Goal: Find specific page/section: Find specific page/section

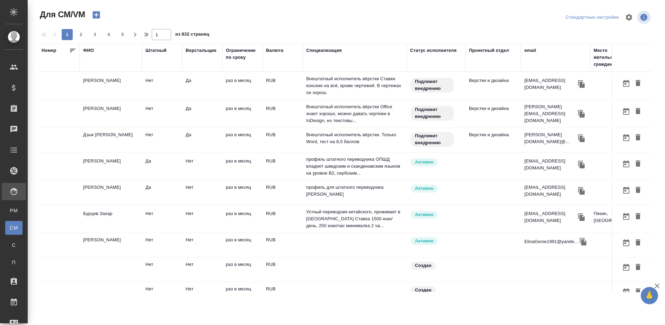
click at [90, 51] on div "ФИО" at bounding box center [88, 50] width 11 height 7
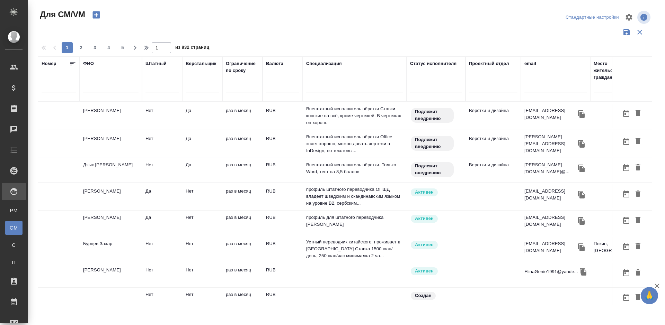
click at [125, 88] on input "text" at bounding box center [110, 88] width 55 height 9
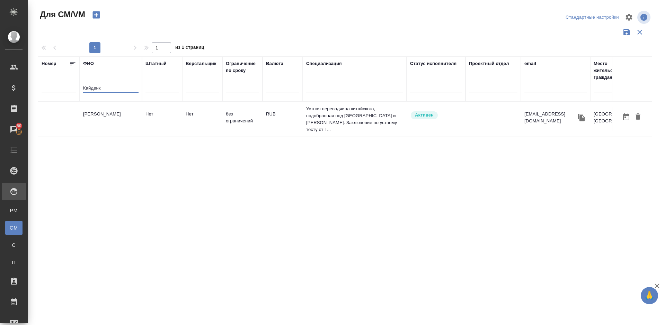
type input "Кайденк"
click at [130, 119] on td "Кайденко Надежда Константиновна" at bounding box center [111, 119] width 62 height 24
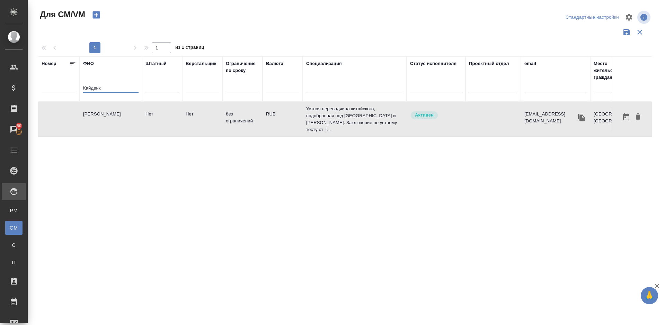
drag, startPoint x: 107, startPoint y: 87, endPoint x: 83, endPoint y: 88, distance: 24.6
click at [83, 88] on th "ФИО Кайденк" at bounding box center [111, 78] width 62 height 45
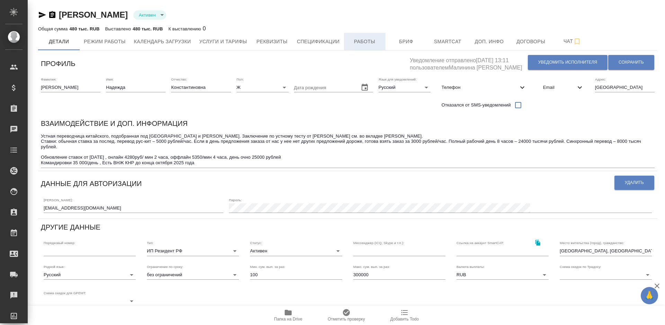
click at [361, 43] on span "Работы" at bounding box center [364, 41] width 33 height 9
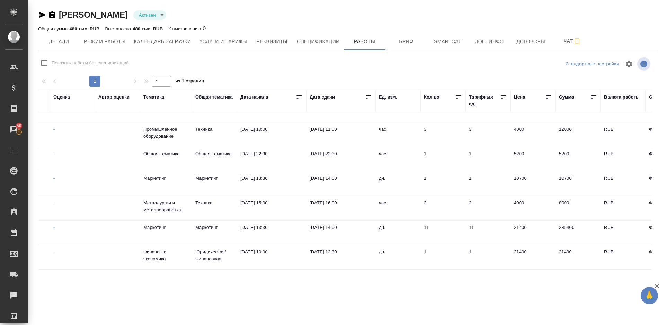
scroll to position [163, 330]
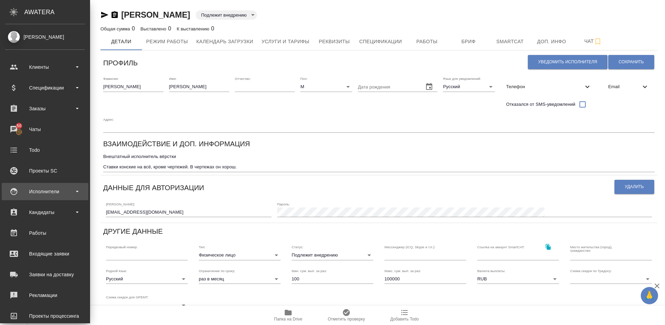
click at [62, 191] on div "Исполнители" at bounding box center [45, 192] width 80 height 10
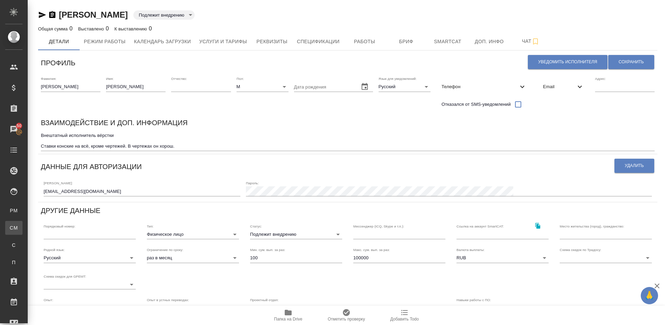
click at [10, 225] on div "Для CM/VM" at bounding box center [5, 228] width 10 height 7
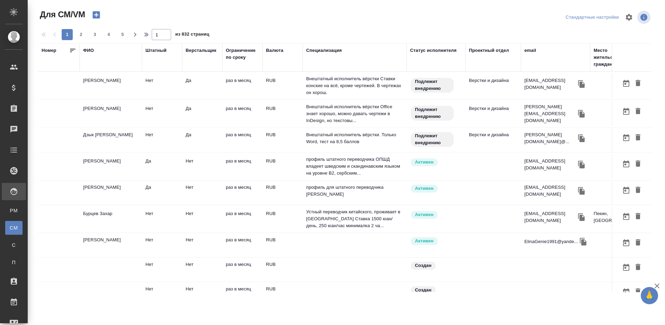
click at [91, 50] on div "ФИО" at bounding box center [88, 50] width 11 height 7
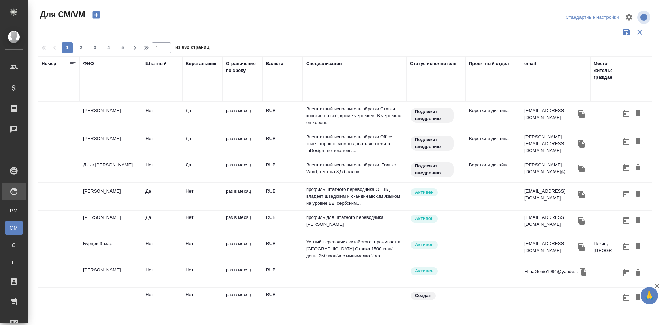
click at [112, 89] on input "text" at bounding box center [110, 88] width 55 height 9
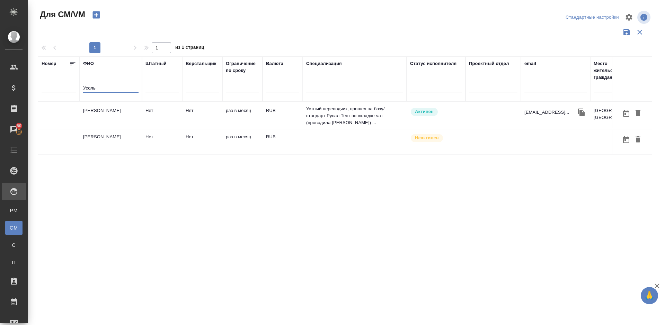
type input "Усоль"
click at [120, 121] on td "[PERSON_NAME]" at bounding box center [111, 116] width 62 height 24
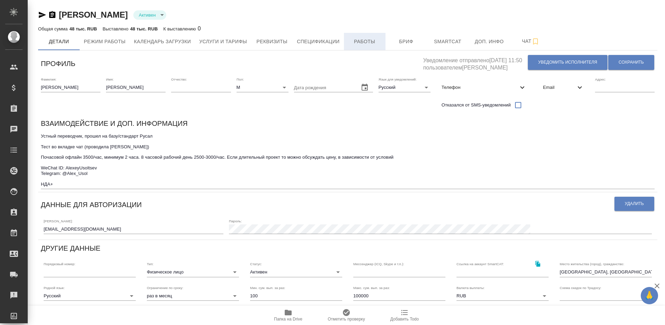
click at [362, 42] on span "Работы" at bounding box center [364, 41] width 33 height 9
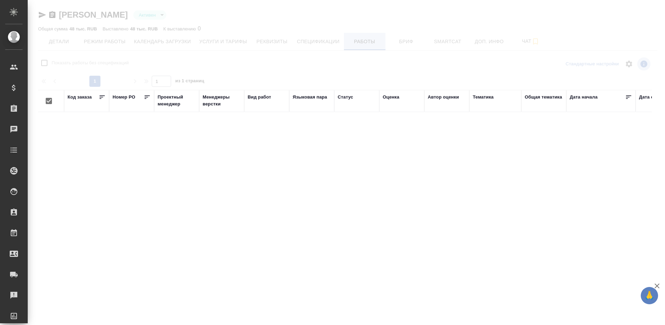
checkbox input "false"
